Goal: Navigation & Orientation: Find specific page/section

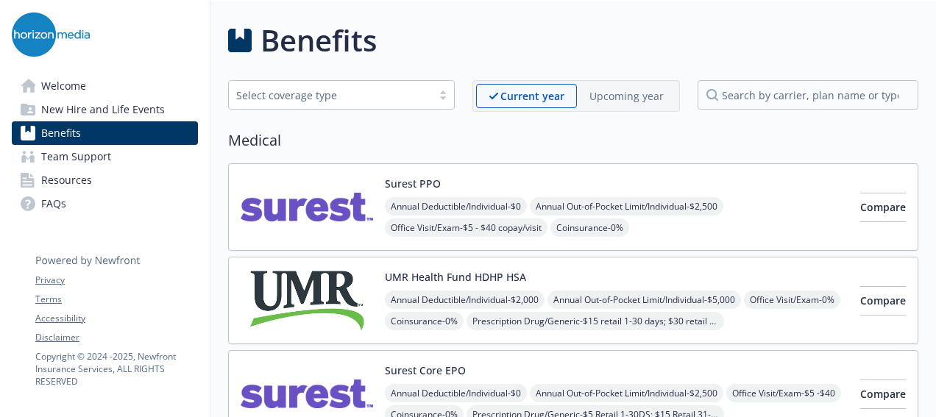
scroll to position [3788, 0]
